Goal: Information Seeking & Learning: Learn about a topic

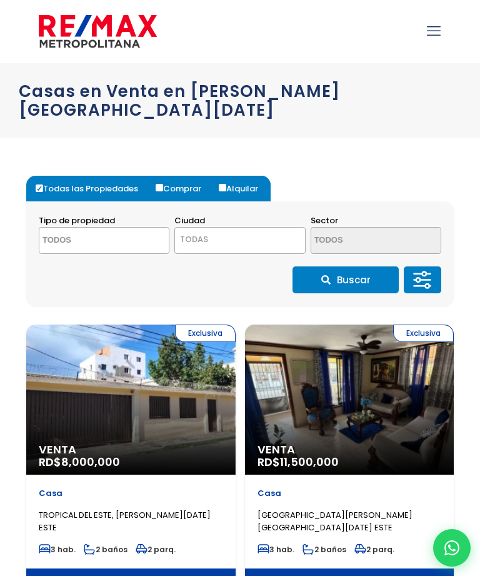
select select
click at [244, 231] on span "TODAS" at bounding box center [239, 239] width 129 height 17
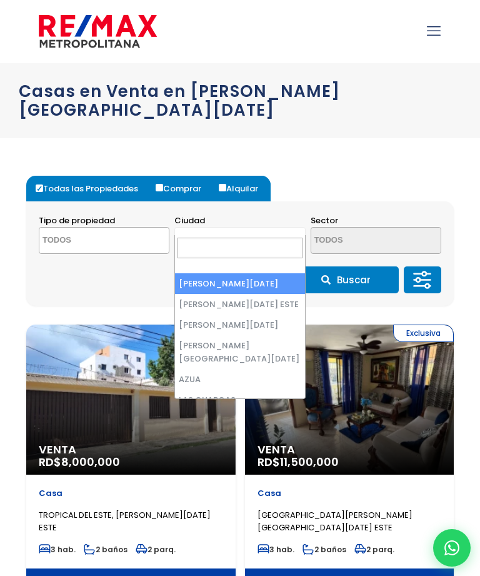
select select "1"
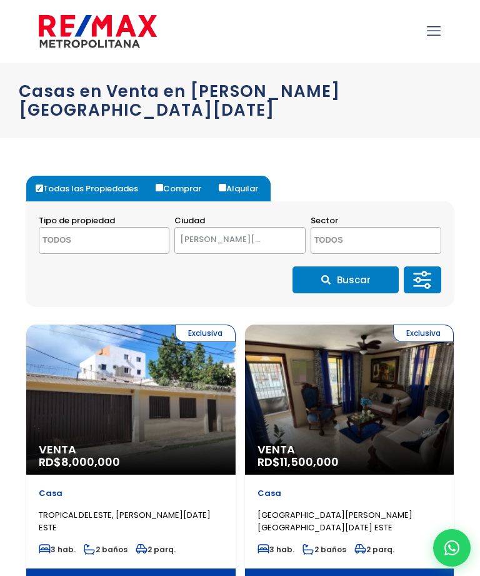
click at [372, 227] on textarea "Search" at bounding box center [364, 240] width 106 height 27
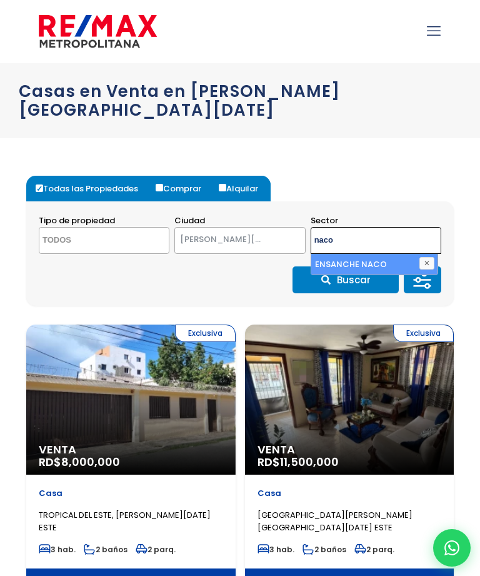
type textarea "naco"
click at [391, 254] on li "ENSANCHE NACO" at bounding box center [374, 264] width 126 height 21
select select "182"
click at [112, 227] on textarea "Search" at bounding box center [92, 240] width 106 height 27
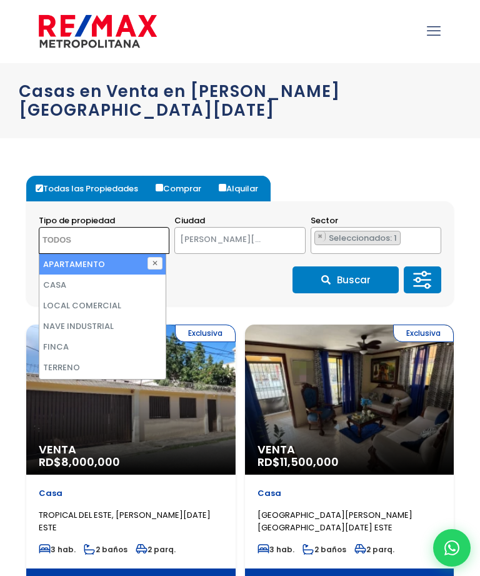
click at [119, 254] on li "APARTAMENTO" at bounding box center [102, 264] width 126 height 21
select select "apartment"
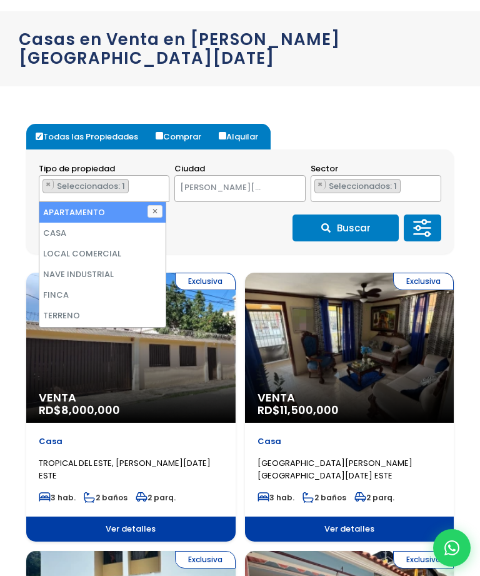
scroll to position [54, 0]
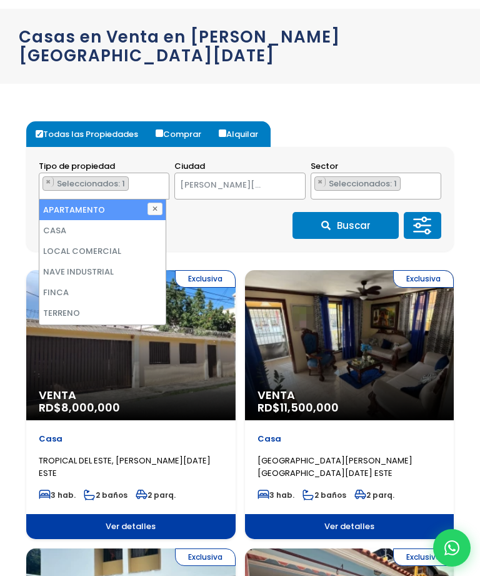
click at [196, 121] on label "Comprar" at bounding box center [182, 134] width 61 height 26
click at [163, 129] on input "Comprar" at bounding box center [159, 132] width 7 height 7
radio input "true"
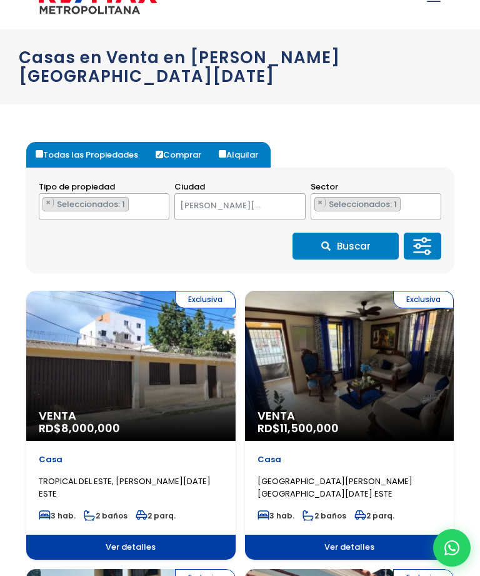
scroll to position [33, 0]
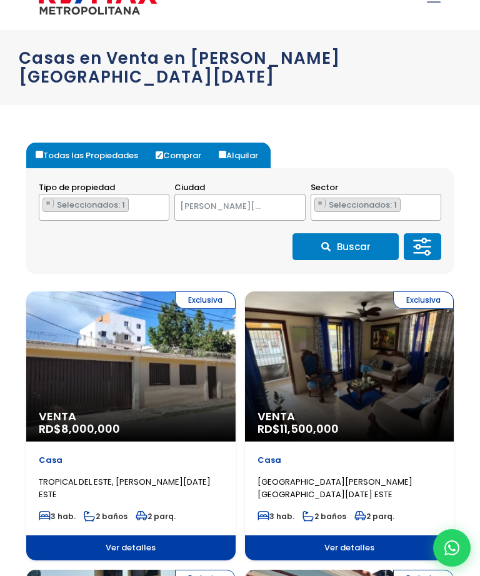
click at [355, 233] on button "Buscar" at bounding box center [345, 246] width 106 height 27
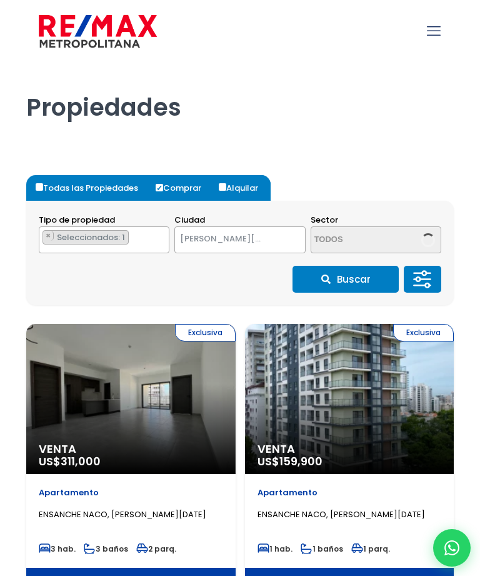
select select "1"
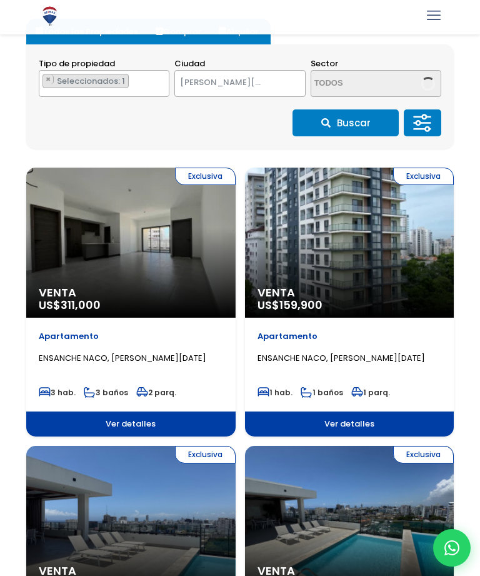
select select "182"
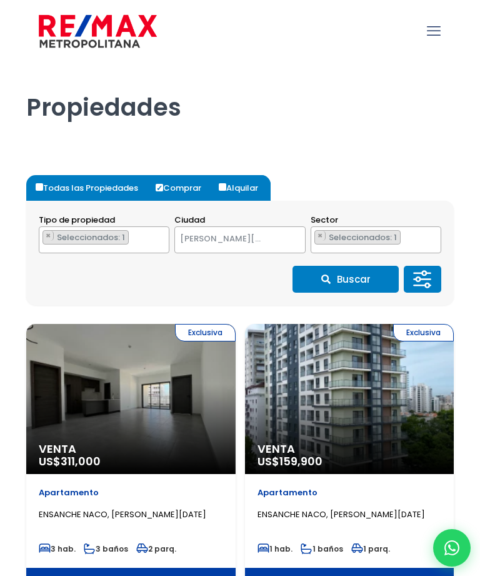
click at [435, 29] on icon "mobile menu" at bounding box center [434, 30] width 14 height 19
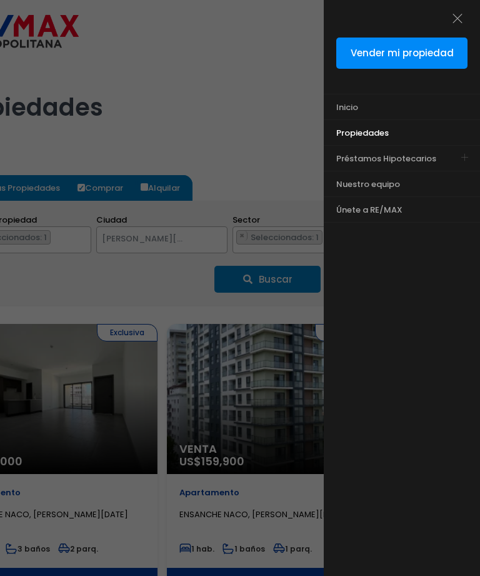
click at [266, 129] on div at bounding box center [240, 345] width 480 height 691
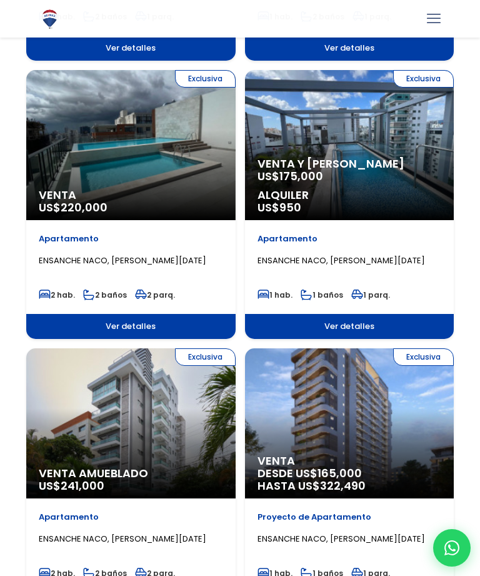
scroll to position [1922, 0]
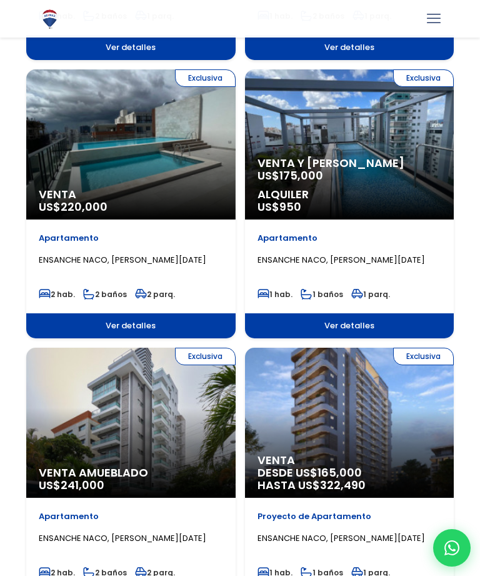
click at [371, 193] on span "Alquiler" at bounding box center [349, 194] width 184 height 12
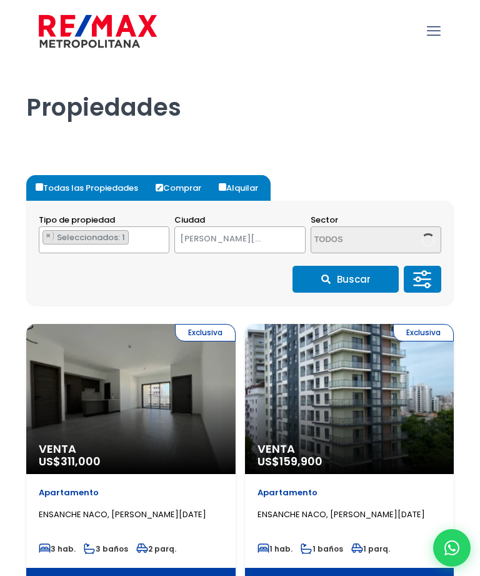
select select "1"
select select "182"
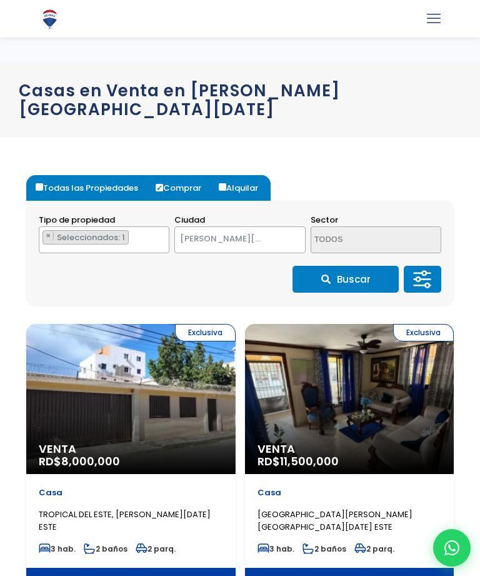
select select "1"
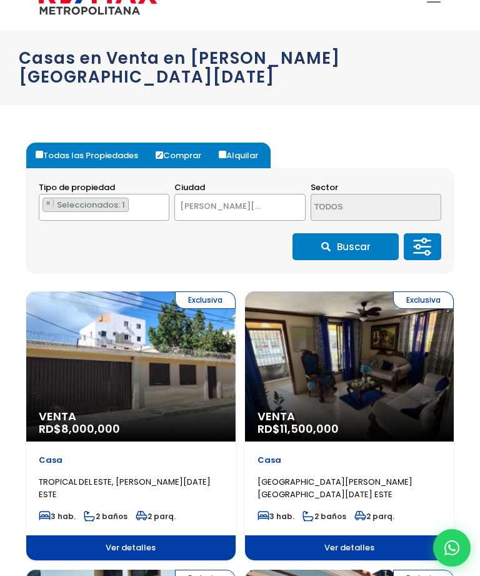
scroll to position [33, 0]
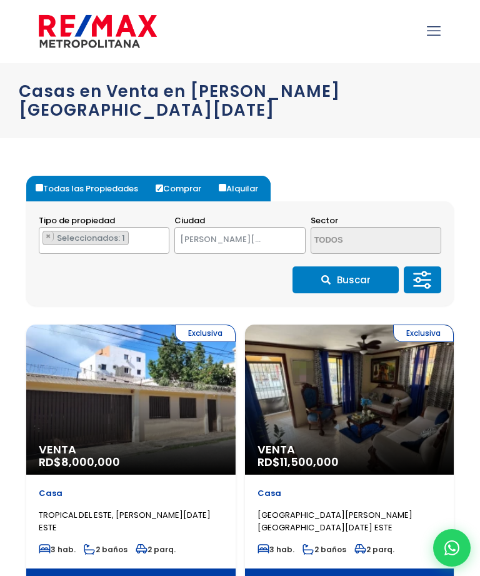
select select "1"
